Goal: Information Seeking & Learning: Learn about a topic

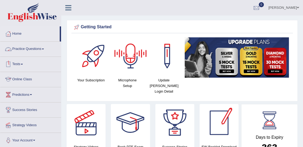
click at [22, 64] on link "Tests" at bounding box center [30, 63] width 61 height 13
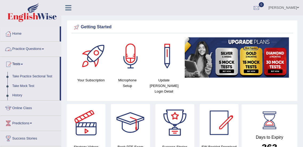
click at [38, 49] on link "Practice Questions" at bounding box center [30, 48] width 61 height 13
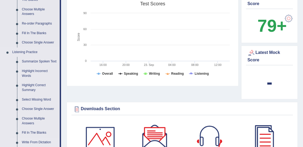
scroll to position [188, 0]
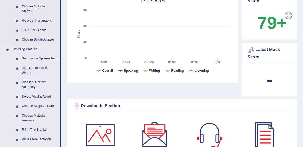
click at [41, 57] on link "Summarize Spoken Text" at bounding box center [39, 59] width 40 height 10
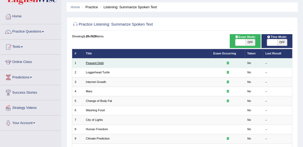
click at [92, 63] on link "Peasant Debt" at bounding box center [95, 62] width 18 height 3
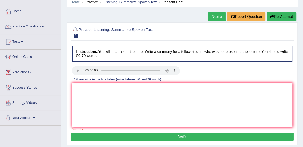
scroll to position [23, 0]
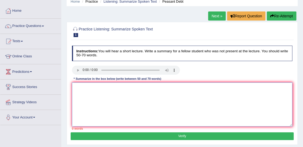
click at [82, 88] on textarea at bounding box center [182, 104] width 221 height 44
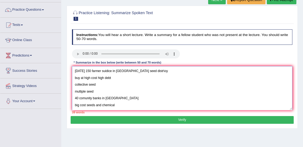
scroll to position [38, 0]
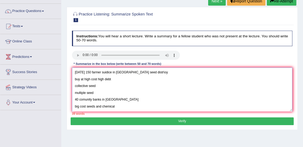
click at [187, 76] on textarea "today 150 farmer suidice in india seed distr\oy buy at high cost high debt coll…" at bounding box center [182, 90] width 221 height 44
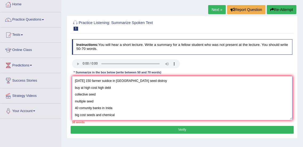
scroll to position [36, 0]
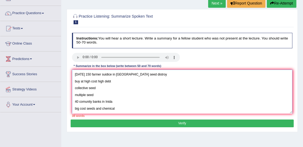
click at [203, 71] on textarea "today 150 farmer suidice in india seed distroy buy at high cost high debt colle…" at bounding box center [182, 92] width 221 height 44
click at [75, 75] on textarea "today 150 farmer suidice in india seed distroy buy at high cost high debt colle…" at bounding box center [182, 92] width 221 height 44
paste textarea "The speaker provided a comprehensive overview of [main topic], highlighting sev…"
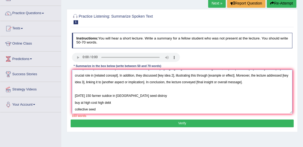
scroll to position [0, 0]
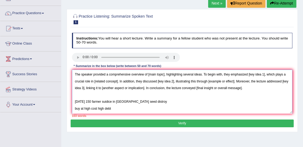
drag, startPoint x: 148, startPoint y: 76, endPoint x: 164, endPoint y: 76, distance: 15.7
click at [164, 76] on textarea "The speaker provided a comprehensive overview of [main topic], highlighting sev…" at bounding box center [182, 92] width 221 height 44
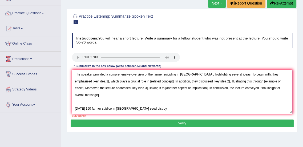
click at [168, 73] on textarea "The speaker provided a comprehensive overview of the farmer suiciding in India,…" at bounding box center [182, 92] width 221 height 44
click at [174, 76] on textarea "The speaker provided a comprehensive overview of the farmer suiciding in India,…" at bounding box center [182, 92] width 221 height 44
drag, startPoint x: 222, startPoint y: 75, endPoint x: 185, endPoint y: 74, distance: 36.6
click at [185, 74] on textarea "The speaker provided a comprehensive overview of the farmer suicide in India, h…" at bounding box center [182, 92] width 221 height 44
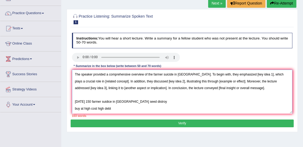
drag, startPoint x: 231, startPoint y: 76, endPoint x: 248, endPoint y: 75, distance: 16.8
click at [248, 75] on textarea "The speaker provided a comprehensive overview of the farmer suicide in India. T…" at bounding box center [182, 92] width 221 height 44
drag, startPoint x: 108, startPoint y: 81, endPoint x: 84, endPoint y: 83, distance: 23.3
click at [84, 83] on textarea "The speaker provided a comprehensive overview of the farmer suicide in India. T…" at bounding box center [182, 92] width 221 height 44
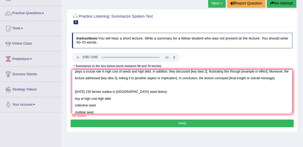
scroll to position [4, 0]
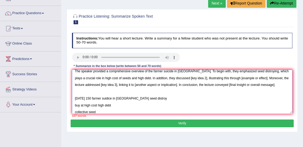
drag, startPoint x: 170, startPoint y: 79, endPoint x: 186, endPoint y: 78, distance: 16.1
click at [186, 78] on textarea "The speaker provided a comprehensive overview of the farmer suicide in India. T…" at bounding box center [182, 92] width 221 height 44
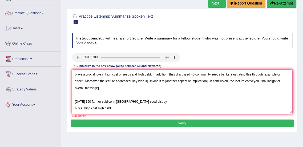
scroll to position [0, 0]
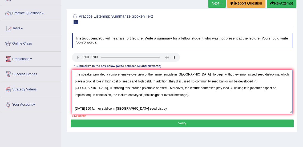
drag, startPoint x: 244, startPoint y: 82, endPoint x: 101, endPoint y: 90, distance: 143.5
click at [101, 90] on textarea "The speaker provided a comprehensive overview of the farmer suicide in India. T…" at bounding box center [182, 92] width 221 height 44
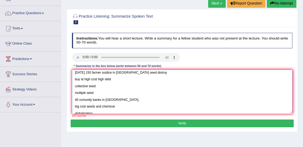
scroll to position [43, 0]
click at [84, 105] on textarea "The speaker provided a comprehensive overview of the farmer suicide in India. T…" at bounding box center [182, 92] width 221 height 44
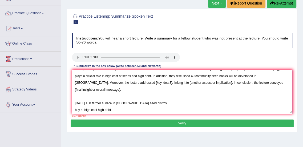
scroll to position [0, 0]
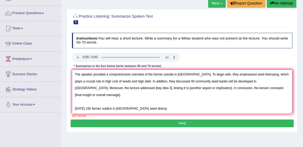
click at [100, 88] on textarea "The speaker provided a comprehensive overview of the farmer suicide in India. T…" at bounding box center [182, 92] width 221 height 44
paste textarea "globalization"
drag, startPoint x: 177, startPoint y: 88, endPoint x: 118, endPoint y: 87, distance: 58.4
click at [118, 87] on textarea "The speaker provided a comprehensive overview of the farmer suicide in India. T…" at bounding box center [182, 92] width 221 height 44
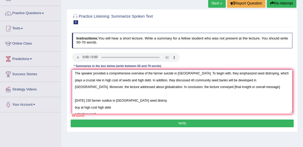
scroll to position [1, 0]
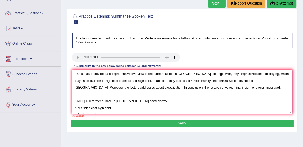
click at [249, 81] on textarea "The speaker provided a comprehensive overview of the farmer suicide in India. T…" at bounding box center [182, 92] width 221 height 44
click at [208, 74] on textarea "The speaker provided a comprehensive overview of the farmer suicide in India. T…" at bounding box center [182, 92] width 221 height 44
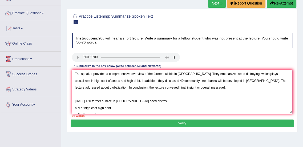
click at [204, 82] on textarea "The speaker provided a comprehensive overview of the farmer suicide in India. T…" at bounding box center [182, 92] width 221 height 44
drag, startPoint x: 113, startPoint y: 81, endPoint x: 93, endPoint y: 82, distance: 20.0
click at [93, 82] on textarea "The speaker provided a comprehensive overview of the farmer suicide in India. T…" at bounding box center [182, 92] width 221 height 44
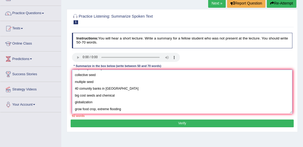
scroll to position [10, 0]
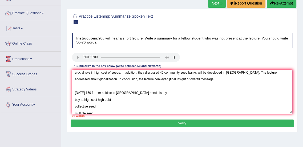
click at [74, 94] on textarea "The speaker provided a comprehensive overview of the farmer suicide in India. T…" at bounding box center [182, 92] width 221 height 44
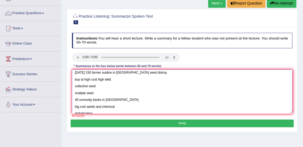
scroll to position [34, 0]
click at [126, 96] on textarea "The speaker provided a comprehensive overview of the farmer suicide in India. T…" at bounding box center [182, 92] width 221 height 44
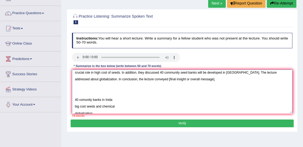
scroll to position [23, 0]
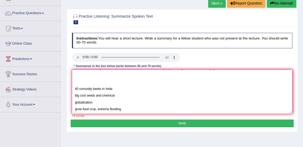
drag, startPoint x: 132, startPoint y: 102, endPoint x: 117, endPoint y: 103, distance: 14.7
click at [117, 103] on textarea "The speaker provided a comprehensive overview of the farmer suicide in India. T…" at bounding box center [182, 92] width 221 height 44
drag, startPoint x: 101, startPoint y: 102, endPoint x: 74, endPoint y: 89, distance: 29.9
click at [74, 89] on textarea "The speaker provided a comprehensive overview of the farmer suicide in India. T…" at bounding box center [182, 92] width 221 height 44
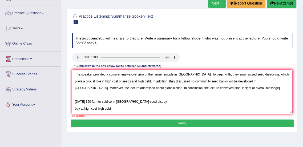
scroll to position [37, 0]
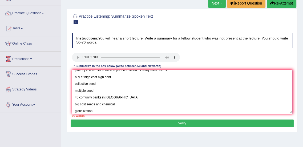
drag, startPoint x: 116, startPoint y: 97, endPoint x: 74, endPoint y: 73, distance: 48.8
click at [74, 73] on textarea "The speaker provided a comprehensive overview of the farmer suicide in India. T…" at bounding box center [182, 92] width 221 height 44
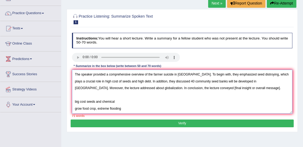
scroll to position [0, 0]
click at [153, 93] on textarea "The speaker provided a comprehensive overview of the farmer suicide in India. T…" at bounding box center [182, 92] width 221 height 44
drag, startPoint x: 170, startPoint y: 89, endPoint x: 215, endPoint y: 90, distance: 45.4
click at [215, 90] on textarea "The speaker provided a comprehensive overview of the farmer suicide in India. T…" at bounding box center [182, 92] width 221 height 44
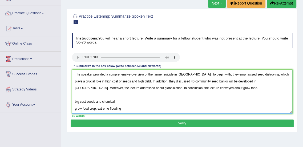
click at [185, 88] on textarea "The speaker provided a comprehensive overview of the farmer suicide in India. T…" at bounding box center [182, 92] width 221 height 44
drag, startPoint x: 180, startPoint y: 88, endPoint x: 193, endPoint y: 89, distance: 13.6
click at [193, 89] on textarea "The speaker provided a comprehensive overview of the farmer suicide in India. T…" at bounding box center [182, 92] width 221 height 44
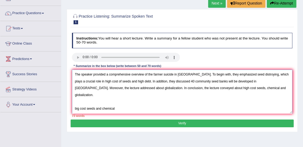
drag, startPoint x: 122, startPoint y: 108, endPoint x: 71, endPoint y: 97, distance: 52.6
click at [71, 97] on div "Instructions: You will hear a short lecture. Write a summary for a fellow stude…" at bounding box center [182, 75] width 223 height 89
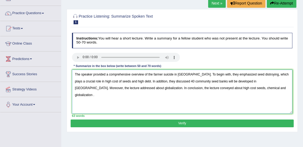
click at [178, 89] on textarea "The speaker provided a comprehensive overview of the farmer suicide in India. T…" at bounding box center [182, 92] width 221 height 44
click at [221, 88] on textarea "The speaker provided a comprehensive overview of the farmer suicide in India. T…" at bounding box center [182, 92] width 221 height 44
click at [255, 89] on textarea "The speaker provided a comprehensive overview of the farmer suicide in India. T…" at bounding box center [182, 92] width 221 height 44
click at [241, 98] on textarea "The speaker provided a comprehensive overview of the farmer suicide in India. T…" at bounding box center [182, 92] width 221 height 44
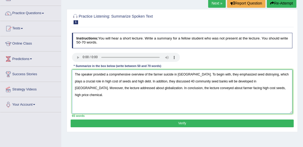
click at [153, 76] on textarea "The speaker provided a comprehensive overview of the farmer suicide in India. T…" at bounding box center [182, 92] width 221 height 44
click at [196, 74] on textarea "The speaker provided a comprehensive overview of the 150000 farmer suicide in I…" at bounding box center [182, 92] width 221 height 44
type textarea "The speaker provided a comprehensive overview of the 150000 farmer suicide in I…"
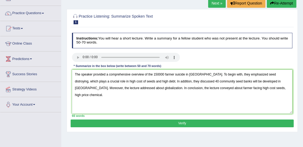
click at [192, 122] on button "Verify" at bounding box center [182, 124] width 223 height 8
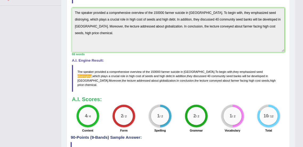
scroll to position [130, 0]
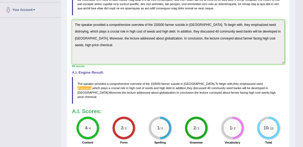
click at [92, 86] on span "distroying" at bounding box center [85, 87] width 14 height 3
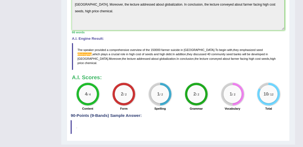
scroll to position [165, 0]
click at [92, 52] on span "distroying" at bounding box center [85, 53] width 14 height 3
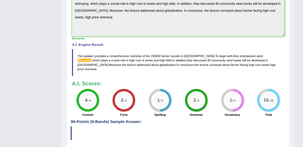
scroll to position [171, 0]
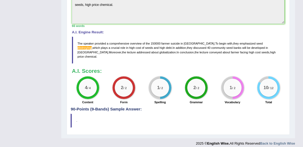
drag, startPoint x: 72, startPoint y: 115, endPoint x: 82, endPoint y: 107, distance: 12.5
click at [82, 107] on div "Practice Listening: Summarize Spoken Text 1 Peasant Debt Instructions: You will…" at bounding box center [178, 4] width 223 height 261
drag, startPoint x: 82, startPoint y: 107, endPoint x: 75, endPoint y: 116, distance: 11.2
click at [75, 116] on div "Practice Listening: Summarize Spoken Text 1 Peasant Debt Instructions: You will…" at bounding box center [178, 4] width 223 height 261
drag, startPoint x: 75, startPoint y: 116, endPoint x: 141, endPoint y: 102, distance: 67.9
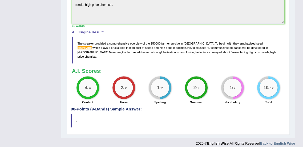
click at [141, 102] on div "Practice Listening: Summarize Spoken Text 1 Peasant Debt Instructions: You will…" at bounding box center [178, 4] width 223 height 261
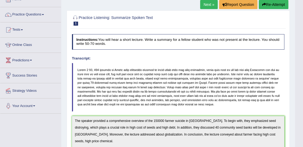
scroll to position [28, 0]
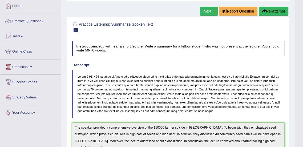
click at [207, 12] on link "Next »" at bounding box center [209, 11] width 18 height 9
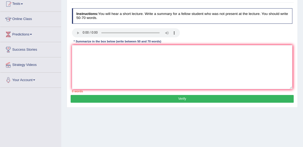
scroll to position [31, 0]
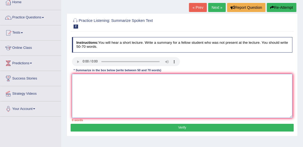
click at [173, 83] on textarea at bounding box center [182, 96] width 221 height 44
click at [91, 79] on textarea at bounding box center [182, 96] width 221 height 44
click at [84, 83] on textarea at bounding box center [182, 96] width 221 height 44
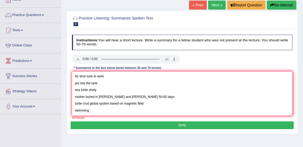
scroll to position [35, 0]
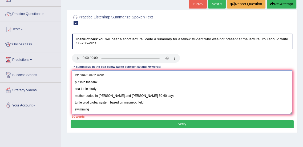
click at [86, 76] on textarea "Its' time turle to work put into the tank sea turtle study mother buried in sea…" at bounding box center [182, 92] width 221 height 44
click at [99, 76] on textarea "Its' time young turle to work put into the tank sea turtle study mother buried …" at bounding box center [182, 92] width 221 height 44
click at [107, 84] on textarea "Its' time young turtle go to the work put into the tank sea turtle study mother…" at bounding box center [182, 92] width 221 height 44
click at [113, 81] on textarea "Its' time young turtle go to the work put into the tank sea turtle study mother…" at bounding box center [182, 92] width 221 height 44
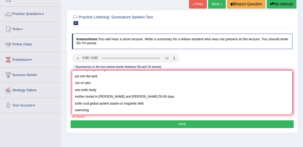
scroll to position [8, 0]
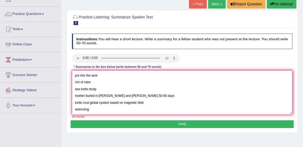
click at [106, 96] on textarea "Its' time young turtle go to the work put into the tank Uni of calor sea turtle…" at bounding box center [182, 92] width 221 height 44
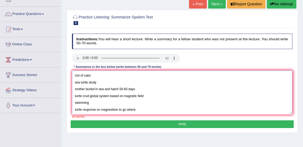
scroll to position [20, 0]
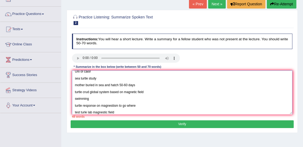
click at [136, 112] on textarea "Its' time young turtle go to the work put into the tank Uni of calor sea turtle…" at bounding box center [182, 92] width 221 height 44
click at [125, 92] on textarea "Its' time young turtle go to the work put into the tank Uni of calor sea turtle…" at bounding box center [182, 92] width 221 height 44
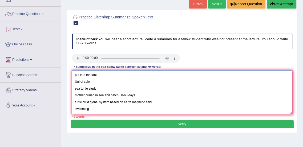
scroll to position [0, 0]
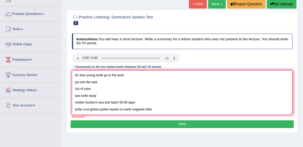
click at [76, 75] on textarea "Its' time young turtle go to the work put into the tank Uni of calor sea turtle…" at bounding box center [182, 92] width 221 height 44
paste textarea "The speaker provided a comprehensive overview of [main topic], highlighting sev…"
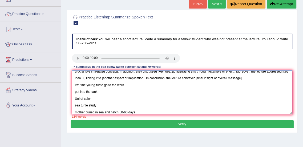
scroll to position [7, 0]
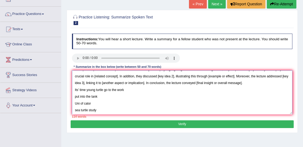
click at [258, 85] on textarea "The speaker provided a comprehensive overview of [main topic], highlighting sev…" at bounding box center [182, 92] width 221 height 44
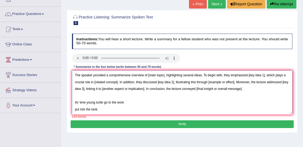
drag, startPoint x: 148, startPoint y: 75, endPoint x: 165, endPoint y: 75, distance: 16.5
click at [165, 75] on textarea "The speaker provided a comprehensive overview of [main topic], highlighting sev…" at bounding box center [182, 92] width 221 height 44
drag, startPoint x: 254, startPoint y: 77, endPoint x: 271, endPoint y: 78, distance: 16.5
click at [271, 78] on textarea "The speaker provided a comprehensive overview of the young turtle, highlighting…" at bounding box center [182, 92] width 221 height 44
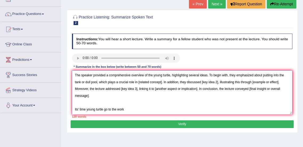
click at [96, 84] on textarea "The speaker provided a comprehensive overview of the young turtle, highlighting…" at bounding box center [182, 92] width 221 height 44
drag, startPoint x: 179, startPoint y: 83, endPoint x: 116, endPoint y: 82, distance: 62.5
click at [116, 82] on textarea "The speaker provided a comprehensive overview of the young turtle, highlighting…" at bounding box center [182, 92] width 221 height 44
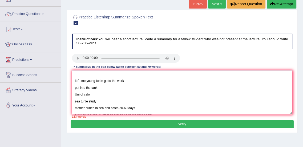
scroll to position [26, 0]
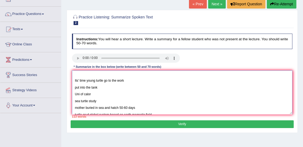
click at [103, 96] on textarea "The speaker provided a comprehensive overview of the young turtle, highlighting…" at bounding box center [182, 92] width 221 height 44
click at [85, 96] on textarea "The speaker provided a comprehensive overview of the young turtle, highlighting…" at bounding box center [182, 92] width 221 height 44
click at [136, 93] on textarea "The speaker provided a comprehensive overview of the young turtle, highlighting…" at bounding box center [182, 92] width 221 height 44
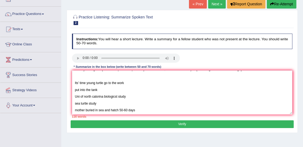
scroll to position [0, 0]
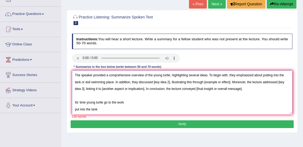
click at [153, 82] on textarea "The speaker provided a comprehensive overview of the young turtle, highlighting…" at bounding box center [182, 92] width 221 height 44
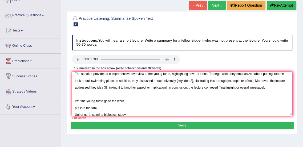
scroll to position [33, 0]
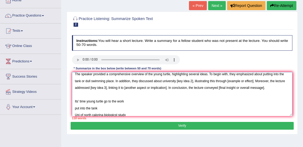
click at [163, 82] on textarea "The speaker provided a comprehensive overview of the young turtle, highlighting…" at bounding box center [182, 94] width 221 height 44
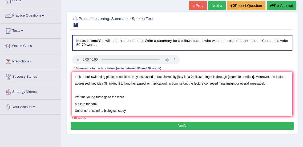
scroll to position [8, 0]
click at [177, 77] on textarea "The speaker provided a comprehensive overview of the young turtle, highlighting…" at bounding box center [182, 94] width 221 height 44
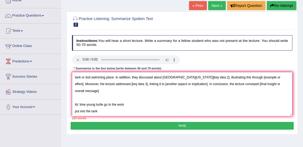
click at [203, 77] on textarea "The speaker provided a comprehensive overview of the young turtle, highlighting…" at bounding box center [182, 94] width 221 height 44
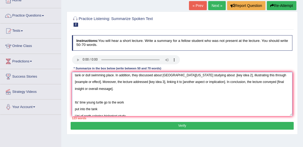
scroll to position [10, 0]
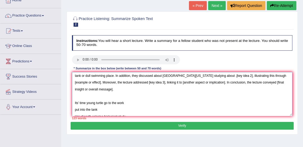
click at [203, 76] on textarea "The speaker provided a comprehensive overview of the young turtle, highlighting…" at bounding box center [182, 94] width 221 height 44
click at [202, 76] on textarea "The speaker provided a comprehensive overview of the young turtle, highlighting…" at bounding box center [182, 94] width 221 height 44
click at [209, 76] on textarea "The speaker provided a comprehensive overview of the young turtle, highlighting…" at bounding box center [182, 94] width 221 height 44
click at [235, 76] on textarea "The speaker provided a comprehensive overview of the young turtle, highlighting…" at bounding box center [182, 94] width 221 height 44
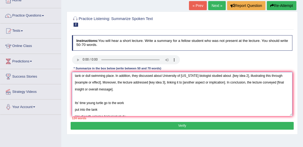
click at [234, 76] on textarea "The speaker provided a comprehensive overview of the young turtle, highlighting…" at bounding box center [182, 94] width 221 height 44
click at [101, 82] on textarea "The speaker provided a comprehensive overview of the young turtle, highlighting…" at bounding box center [182, 94] width 221 height 44
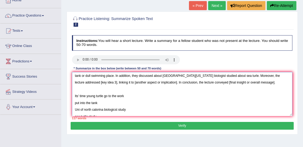
scroll to position [0, 0]
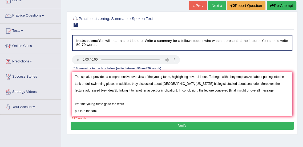
click at [210, 77] on textarea "The speaker provided a comprehensive overview of the young turtle, highlighting…" at bounding box center [182, 94] width 221 height 44
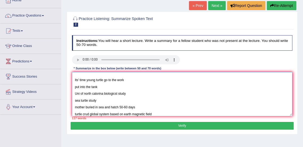
scroll to position [29, 0]
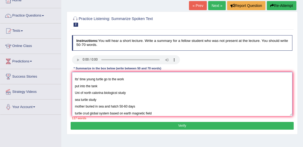
drag, startPoint x: 100, startPoint y: 85, endPoint x: 73, endPoint y: 78, distance: 28.3
click at [73, 78] on textarea "The speaker provided a comprehensive overview of the young turtle, highlighting…" at bounding box center [182, 94] width 221 height 44
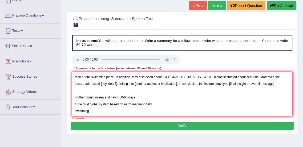
scroll to position [8, 0]
drag, startPoint x: 91, startPoint y: 85, endPoint x: 105, endPoint y: 86, distance: 14.2
click at [105, 86] on textarea "The speaker provided a comprehensive overview of the young turtle, highlighting…" at bounding box center [182, 94] width 221 height 44
click at [106, 84] on textarea "The speaker provided a comprehensive overview of the young turtle, highlighting…" at bounding box center [182, 94] width 221 height 44
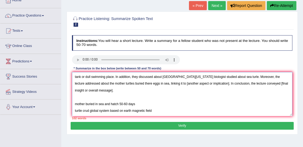
click at [150, 85] on textarea "The speaker provided a comprehensive overview of the young turtle, highlighting…" at bounding box center [182, 94] width 221 height 44
click at [160, 85] on textarea "The speaker provided a comprehensive overview of the young turtle, highlighting…" at bounding box center [182, 94] width 221 height 44
click at [259, 84] on textarea "The speaker provided a comprehensive overview of the young turtle, highlighting…" at bounding box center [182, 94] width 221 height 44
click at [198, 84] on textarea "The speaker provided a comprehensive overview of the young turtle, highlighting…" at bounding box center [182, 94] width 221 height 44
click at [199, 85] on textarea "The speaker provided a comprehensive overview of the young turtle, highlighting…" at bounding box center [182, 94] width 221 height 44
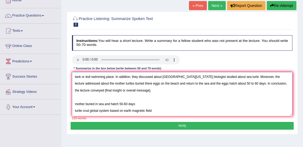
click at [256, 84] on textarea "The speaker provided a comprehensive overview of the young turtle, highlighting…" at bounding box center [182, 94] width 221 height 44
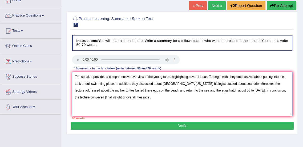
scroll to position [0, 0]
click at [264, 92] on textarea "The speaker provided a comprehensive overview of the young turtle, highlighting…" at bounding box center [182, 94] width 221 height 44
click at [193, 103] on textarea "The speaker provided a comprehensive overview of the young turtle, highlighting…" at bounding box center [182, 94] width 221 height 44
click at [264, 84] on textarea "The speaker provided a comprehensive overview of the young turtle, highlighting…" at bounding box center [182, 94] width 221 height 44
click at [249, 84] on textarea "The speaker provided a comprehensive overview of the young turtle, highlighting…" at bounding box center [182, 94] width 221 height 44
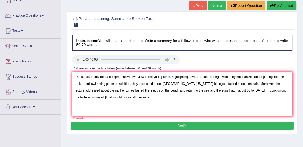
click at [196, 98] on textarea "The speaker provided a comprehensive overview of the young turtle, highlighting…" at bounding box center [182, 94] width 221 height 44
drag, startPoint x: 208, startPoint y: 78, endPoint x: 171, endPoint y: 77, distance: 37.9
click at [171, 77] on textarea "The speaker provided a comprehensive overview of the young turtle, highlighting…" at bounding box center [182, 94] width 221 height 44
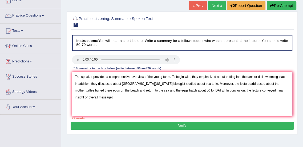
drag, startPoint x: 193, startPoint y: 77, endPoint x: 173, endPoint y: 77, distance: 19.8
click at [173, 77] on textarea "The speaker provided a comprehensive overview of the young turtle. To begin wit…" at bounding box center [182, 94] width 221 height 44
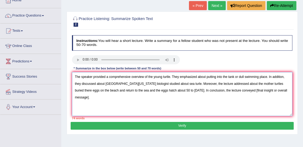
click at [199, 95] on textarea "The speaker provided a comprehensive overview of the young turtle. They emphasi…" at bounding box center [182, 94] width 221 height 44
click at [206, 96] on textarea "The speaker provided a comprehensive overview of the young turtle. They emphasi…" at bounding box center [182, 94] width 221 height 44
drag, startPoint x: 247, startPoint y: 92, endPoint x: 248, endPoint y: 95, distance: 3.6
click at [248, 95] on textarea "The speaker provided a comprehensive overview of the young turtle. They emphasi…" at bounding box center [182, 94] width 221 height 44
drag, startPoint x: 268, startPoint y: 78, endPoint x: 199, endPoint y: 77, distance: 68.9
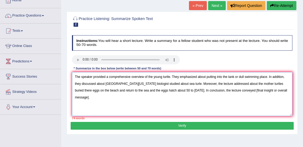
click at [199, 77] on textarea "The speaker provided a comprehensive overview of the young turtle. They emphasi…" at bounding box center [182, 94] width 221 height 44
click at [172, 77] on textarea "The speaker provided a comprehensive overview of the young turtle. They emphasi…" at bounding box center [182, 94] width 221 height 44
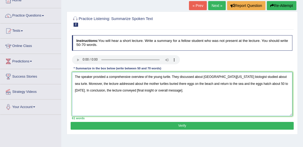
click at [190, 92] on textarea "The speaker provided a comprehensive overview of the young turtle. They discuss…" at bounding box center [182, 94] width 221 height 44
drag, startPoint x: 182, startPoint y: 92, endPoint x: 133, endPoint y: 90, distance: 49.4
click at [133, 90] on textarea "The speaker provided a comprehensive overview of the young turtle. They discuss…" at bounding box center [182, 94] width 221 height 44
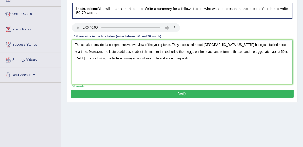
scroll to position [65, 0]
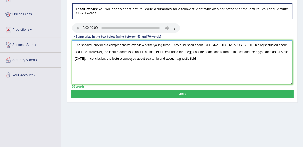
click at [170, 58] on textarea "The speaker provided a comprehensive overview of the young turtle. They discuss…" at bounding box center [182, 62] width 221 height 44
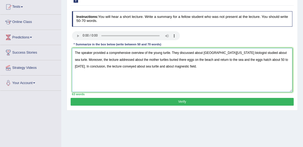
click at [199, 67] on textarea "The speaker provided a comprehensive overview of the young turtle. They discuss…" at bounding box center [182, 70] width 221 height 44
click at [155, 67] on textarea "The speaker provided a comprehensive overview of the young turtle. They discuss…" at bounding box center [182, 70] width 221 height 44
click at [203, 66] on textarea "The speaker provided a comprehensive overview of the young turtle. They discuss…" at bounding box center [182, 70] width 221 height 44
click at [213, 82] on textarea "The speaker provided a comprehensive overview of the young turtle. They discuss…" at bounding box center [182, 70] width 221 height 44
click at [204, 66] on textarea "The speaker provided a comprehensive overview of the young turtle. They discuss…" at bounding box center [182, 70] width 221 height 44
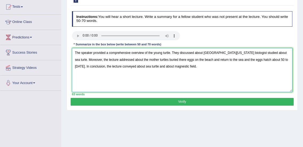
click at [286, 53] on textarea "The speaker provided a comprehensive overview of the young turtle. They discuss…" at bounding box center [182, 70] width 221 height 44
click at [243, 67] on textarea "The speaker provided a comprehensive overview of the young turtle. They discuss…" at bounding box center [182, 70] width 221 height 44
click at [192, 70] on textarea "The speaker provided a comprehensive overview of the young turtle. They discuss…" at bounding box center [182, 70] width 221 height 44
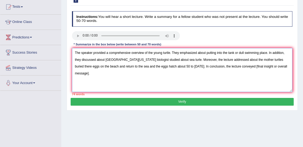
click at [209, 72] on textarea "The speaker provided a comprehensive overview of the young turtle. They emphasi…" at bounding box center [182, 70] width 221 height 44
click at [216, 53] on textarea "The speaker provided a comprehensive overview of the young turtle. They emphasi…" at bounding box center [182, 70] width 221 height 44
drag, startPoint x: 265, startPoint y: 67, endPoint x: 264, endPoint y: 78, distance: 10.9
click at [264, 78] on textarea "The speaker provided a comprehensive overview of the young turtle. They emphasi…" at bounding box center [182, 70] width 221 height 44
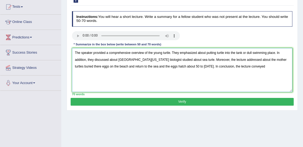
drag, startPoint x: 243, startPoint y: 53, endPoint x: 275, endPoint y: 53, distance: 32.0
click at [275, 53] on textarea "The speaker provided a comprehensive overview of the young turtle. They emphasi…" at bounding box center [182, 70] width 221 height 44
click at [231, 68] on textarea "The speaker provided a comprehensive overview of the young turtle. They emphasi…" at bounding box center [182, 70] width 221 height 44
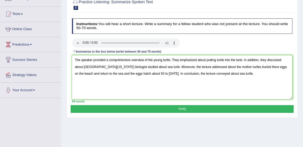
scroll to position [50, 0]
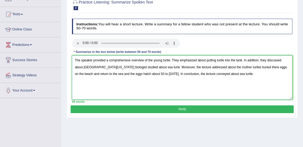
click at [166, 67] on textarea "The speaker provided a comprehensive overview of the young turtle. They emphasi…" at bounding box center [182, 78] width 221 height 44
click at [268, 68] on textarea "The speaker provided a comprehensive overview of the young turtle. They emphasi…" at bounding box center [182, 78] width 221 height 44
click at [247, 76] on textarea "The speaker provided a comprehensive overview of the young turtle. They emphasi…" at bounding box center [182, 78] width 221 height 44
click at [166, 79] on textarea "The speaker provided a comprehensive overview of the young turtle. They emphasi…" at bounding box center [182, 78] width 221 height 44
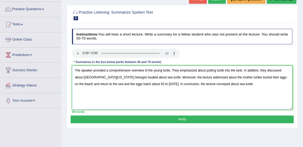
scroll to position [34, 0]
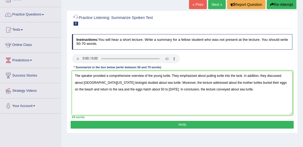
click at [76, 23] on span "2" at bounding box center [76, 24] width 5 height 4
click at [163, 19] on h2 "Practice Listening: Summarize Spoken Text 2 Loggerhead Turtle" at bounding box center [140, 19] width 137 height 11
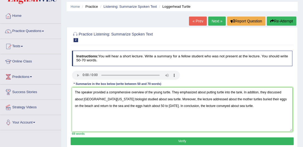
scroll to position [18, 0]
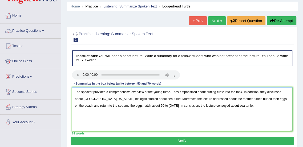
click at [154, 94] on textarea "The speaker provided a comprehensive overview of the young turtle. They emphasi…" at bounding box center [182, 109] width 221 height 44
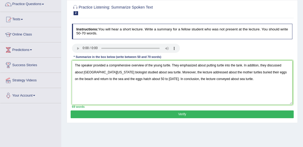
scroll to position [42, 0]
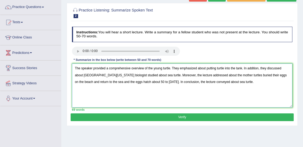
click at [84, 75] on textarea "The speaker provided a comprehensive overview of the young turtle. They emphasi…" at bounding box center [182, 86] width 221 height 44
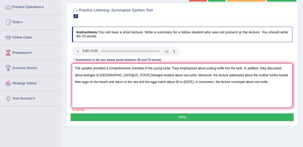
click at [146, 76] on textarea "The speaker provided a comprehensive overview of the young turtle. They emphasi…" at bounding box center [182, 86] width 221 height 44
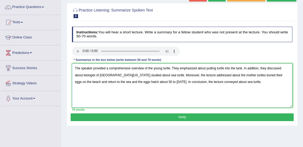
click at [97, 76] on textarea "The speaker provided a comprehensive overview of the young turtle. They emphasi…" at bounding box center [182, 86] width 221 height 44
click at [93, 83] on textarea "The speaker provided a comprehensive overview of the young turtle. They emphasi…" at bounding box center [182, 86] width 221 height 44
click at [104, 82] on textarea "The speaker provided a comprehensive overview of the young turtle. They emphasi…" at bounding box center [182, 86] width 221 height 44
click at [130, 87] on textarea "The speaker provided a comprehensive overview of the young turtle. They emphasi…" at bounding box center [182, 86] width 221 height 44
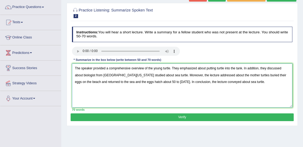
click at [125, 81] on textarea "The speaker provided a comprehensive overview of the young turtle. They emphasi…" at bounding box center [182, 86] width 221 height 44
click at [147, 82] on textarea "The speaker provided a comprehensive overview of the young turtle. They emphasi…" at bounding box center [182, 86] width 221 height 44
click at [153, 84] on textarea "The speaker provided a comprehensive overview of the young turtle. They emphasi…" at bounding box center [182, 86] width 221 height 44
click at [186, 85] on textarea "The speaker provided a comprehensive overview of the young turtle. They emphasi…" at bounding box center [182, 86] width 221 height 44
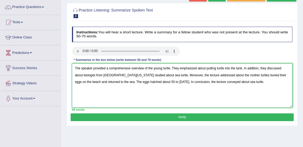
type textarea "The speaker provided a comprehensive overview of the young turtle. They emphasi…"
click at [179, 116] on button "Verify" at bounding box center [182, 117] width 223 height 8
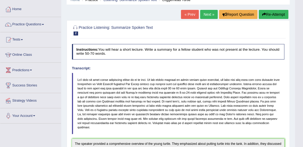
scroll to position [26, 0]
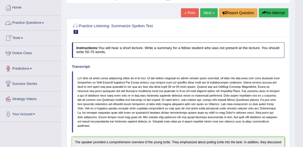
click at [41, 22] on link "Practice Questions" at bounding box center [30, 21] width 61 height 13
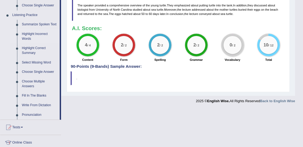
scroll to position [222, 0]
click at [36, 96] on link "Fill In The Blanks" at bounding box center [39, 96] width 40 height 10
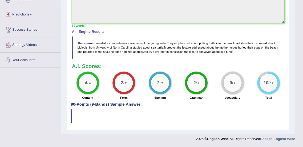
scroll to position [76, 0]
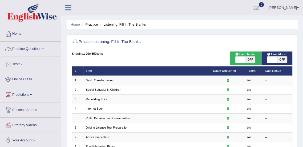
click at [42, 50] on link "Practice Questions" at bounding box center [30, 48] width 61 height 13
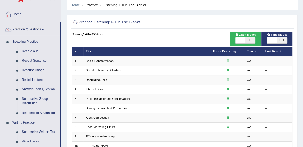
scroll to position [19, 0]
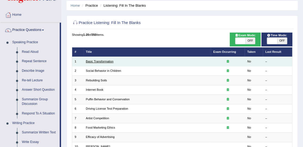
click at [97, 62] on link "Basic Transformation" at bounding box center [100, 61] width 28 height 3
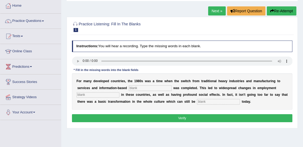
scroll to position [29, 0]
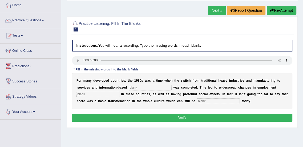
click at [166, 88] on input "text" at bounding box center [150, 87] width 43 height 5
type input "enterprise"
click at [106, 94] on input "text" at bounding box center [98, 94] width 43 height 5
click at [156, 89] on input "enterprise" at bounding box center [150, 87] width 43 height 5
click at [131, 88] on input "enterprise" at bounding box center [150, 87] width 43 height 5
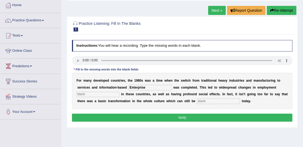
click at [151, 88] on input "Enterprise" at bounding box center [150, 87] width 43 height 5
type input "Enterprise"
click at [93, 96] on input "text" at bounding box center [98, 94] width 43 height 5
type input "patterns"
click at [219, 103] on input "text" at bounding box center [218, 100] width 43 height 5
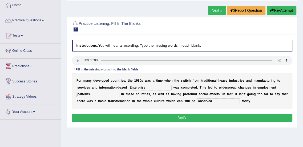
type input "observed"
click at [154, 88] on input "Enterprises" at bounding box center [150, 87] width 43 height 5
click at [152, 88] on input "Enterprised" at bounding box center [150, 87] width 43 height 5
type input "Enterprise"
click at [175, 114] on button "Verify" at bounding box center [182, 118] width 221 height 8
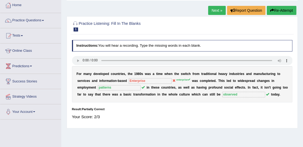
click at [214, 11] on link "Next »" at bounding box center [217, 10] width 18 height 9
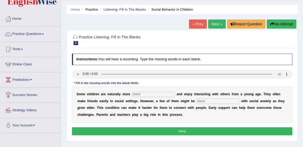
scroll to position [22, 0]
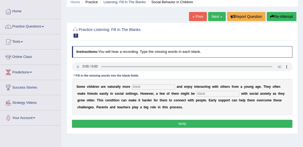
click at [142, 86] on input "text" at bounding box center [153, 86] width 43 height 5
type input "socialable"
click at [205, 93] on input "text" at bounding box center [218, 93] width 43 height 5
click at [144, 86] on input "socialable" at bounding box center [153, 86] width 43 height 5
click at [165, 88] on input "socialable" at bounding box center [153, 86] width 43 height 5
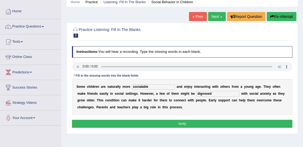
click at [207, 94] on input "dignosed" at bounding box center [218, 93] width 43 height 5
type input "dignosed"
click at [217, 96] on input "dignosed" at bounding box center [218, 93] width 43 height 5
click at [142, 88] on input "socialable" at bounding box center [153, 86] width 43 height 5
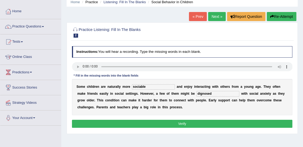
type input "sociable"
click at [216, 94] on input "dignosed" at bounding box center [218, 93] width 43 height 5
click at [200, 95] on input "diagnosed" at bounding box center [218, 93] width 43 height 5
type input "diagnosed"
click at [177, 123] on button "Verify" at bounding box center [182, 124] width 221 height 8
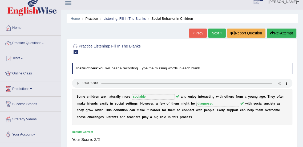
scroll to position [6, 0]
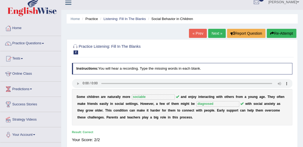
click at [213, 33] on link "Next »" at bounding box center [217, 33] width 18 height 9
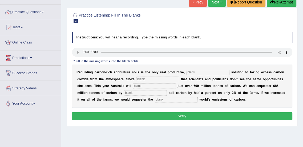
click at [200, 74] on input "text" at bounding box center [208, 72] width 43 height 5
type input "permanent"
click at [148, 79] on input "text" at bounding box center [157, 79] width 43 height 5
type input "frustated"
click at [138, 87] on input "text" at bounding box center [154, 86] width 43 height 5
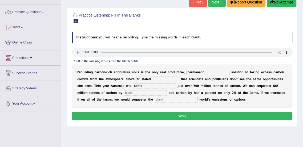
type input "admit"
click at [148, 93] on input "text" at bounding box center [145, 92] width 43 height 5
type input "increasing"
click at [183, 100] on input "text" at bounding box center [176, 99] width 43 height 5
type input "whole"
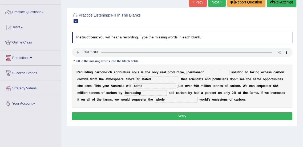
click at [197, 74] on input "permanent" at bounding box center [208, 72] width 43 height 5
type input "permanent"
click at [164, 81] on input "frustated" at bounding box center [157, 79] width 43 height 5
click at [150, 95] on input "increasing" at bounding box center [145, 92] width 43 height 5
click at [181, 114] on button "Verify" at bounding box center [182, 116] width 221 height 8
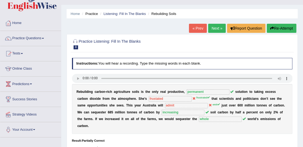
scroll to position [10, 0]
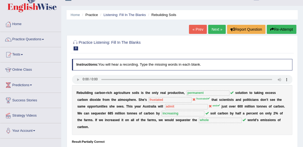
click at [214, 32] on link "Next »" at bounding box center [217, 29] width 18 height 9
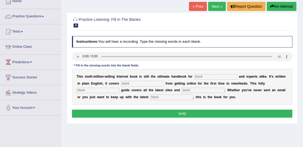
scroll to position [32, 0]
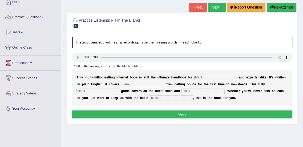
click at [207, 77] on input "text" at bounding box center [216, 77] width 43 height 5
type input "nov"
click at [144, 85] on input "e" at bounding box center [142, 84] width 43 height 5
type input "everything"
click at [109, 94] on input "text" at bounding box center [98, 91] width 43 height 5
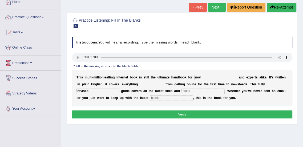
type input "revised"
click at [194, 90] on input "text" at bounding box center [203, 91] width 43 height 5
type input "phrases"
click at [177, 100] on input "text" at bounding box center [171, 97] width 43 height 5
type input "development"
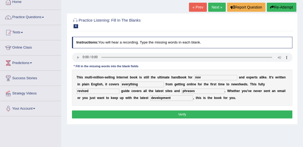
click at [204, 76] on input "nov" at bounding box center [216, 77] width 43 height 5
click at [154, 85] on input "everything" at bounding box center [142, 84] width 43 height 5
click at [106, 93] on input "revised" at bounding box center [98, 91] width 43 height 5
click at [201, 90] on input "phrases" at bounding box center [203, 91] width 43 height 5
click at [186, 99] on input "development" at bounding box center [171, 97] width 43 height 5
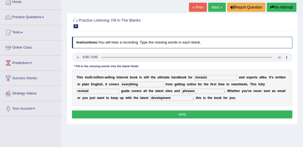
click at [208, 78] on input "novasis" at bounding box center [216, 77] width 43 height 5
type input "novelist"
click at [209, 78] on input "novelist" at bounding box center [216, 77] width 43 height 5
type input "novelist"
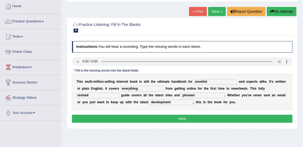
scroll to position [28, 0]
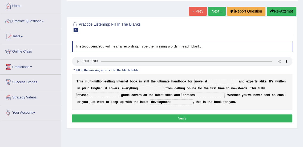
click at [183, 117] on button "Verify" at bounding box center [182, 118] width 221 height 8
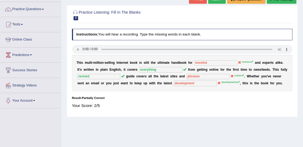
scroll to position [18, 0]
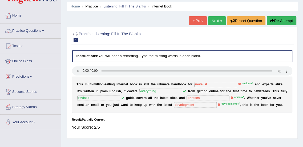
click at [209, 21] on link "Next »" at bounding box center [217, 20] width 18 height 9
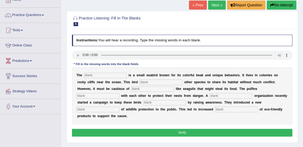
scroll to position [36, 0]
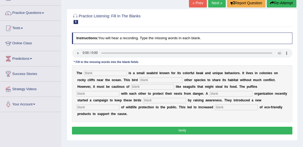
click at [98, 74] on input "text" at bounding box center [105, 73] width 43 height 5
click at [95, 73] on input "p" at bounding box center [105, 73] width 43 height 5
click at [93, 72] on input "p" at bounding box center [105, 73] width 43 height 5
type input "puffin"
click at [151, 80] on input "text" at bounding box center [161, 79] width 43 height 5
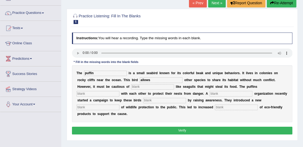
type input "allows"
click at [145, 88] on input "text" at bounding box center [152, 86] width 43 height 5
type input "predidators"
click at [98, 94] on input "text" at bounding box center [98, 93] width 43 height 5
type input "corporate"
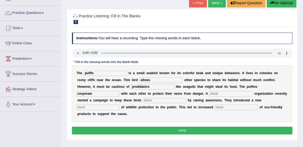
click at [157, 79] on input "allows" at bounding box center [161, 79] width 43 height 5
click at [223, 93] on input "text" at bounding box center [231, 93] width 43 height 5
type input "corporate"
click at [185, 101] on input "text" at bounding box center [164, 100] width 43 height 5
type input "safe"
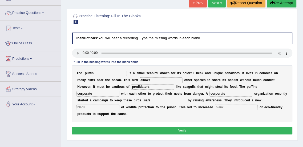
click at [113, 106] on input "text" at bounding box center [98, 107] width 43 height 5
type input "conception"
click at [234, 107] on input "text" at bounding box center [236, 107] width 43 height 5
click at [233, 108] on input "text" at bounding box center [236, 107] width 43 height 5
type input "consumption"
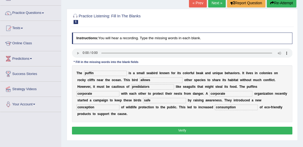
click at [157, 79] on input "allows" at bounding box center [161, 79] width 43 height 5
click at [181, 102] on input "safe" at bounding box center [164, 100] width 43 height 5
click at [80, 94] on input "corporate" at bounding box center [98, 93] width 43 height 5
type input "coorperate"
click at [165, 132] on button "Verify" at bounding box center [182, 131] width 221 height 8
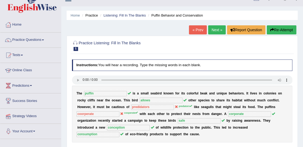
scroll to position [9, 0]
click at [41, 41] on link "Practice Questions" at bounding box center [30, 39] width 61 height 13
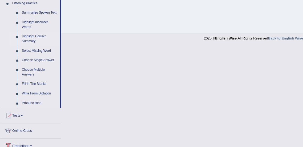
scroll to position [234, 0]
click at [31, 82] on link "Fill In The Blanks" at bounding box center [39, 84] width 40 height 10
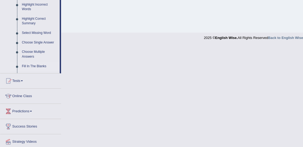
scroll to position [171, 0]
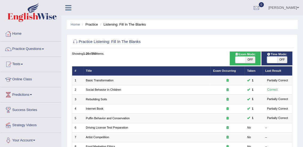
click at [35, 33] on link "Home" at bounding box center [30, 32] width 61 height 13
